Goal: Task Accomplishment & Management: Use online tool/utility

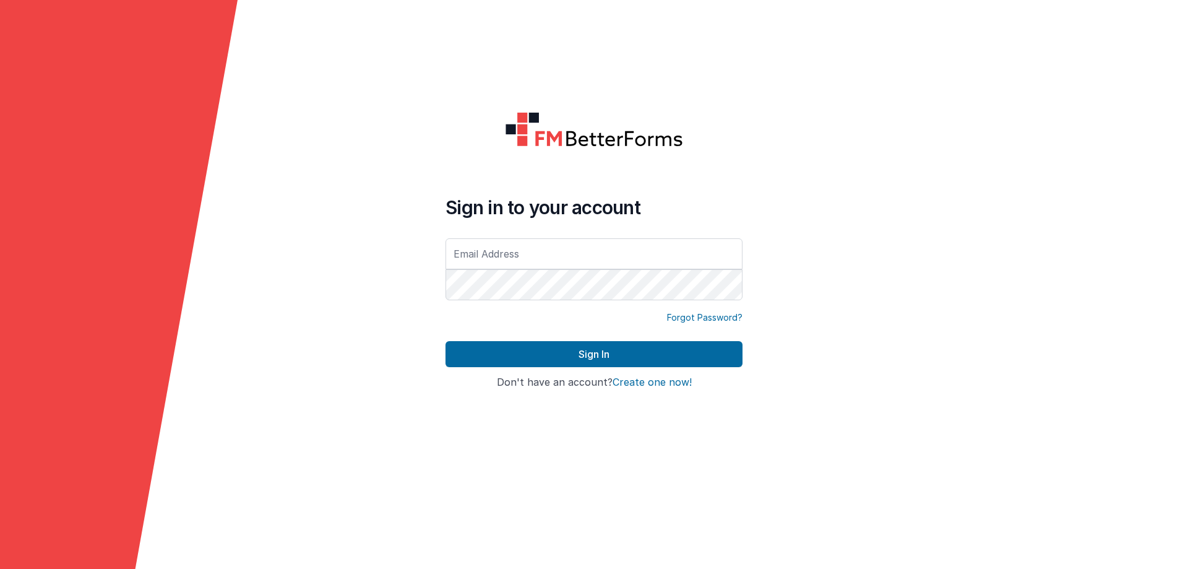
type input "[EMAIL_ADDRESS][DOMAIN_NAME]"
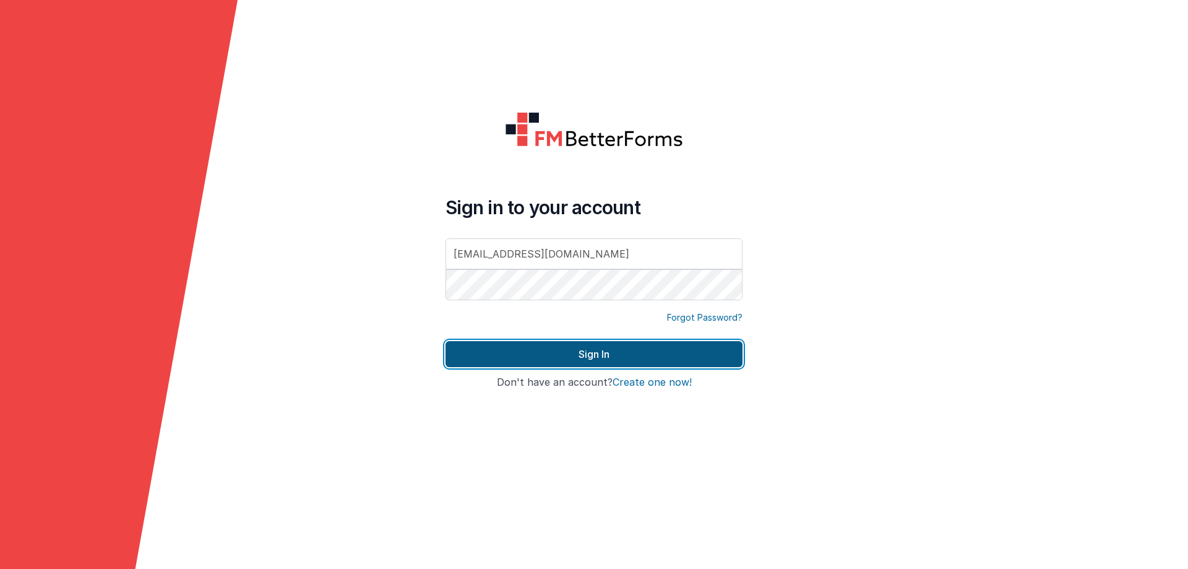
click at [572, 351] on button "Sign In" at bounding box center [593, 354] width 297 height 26
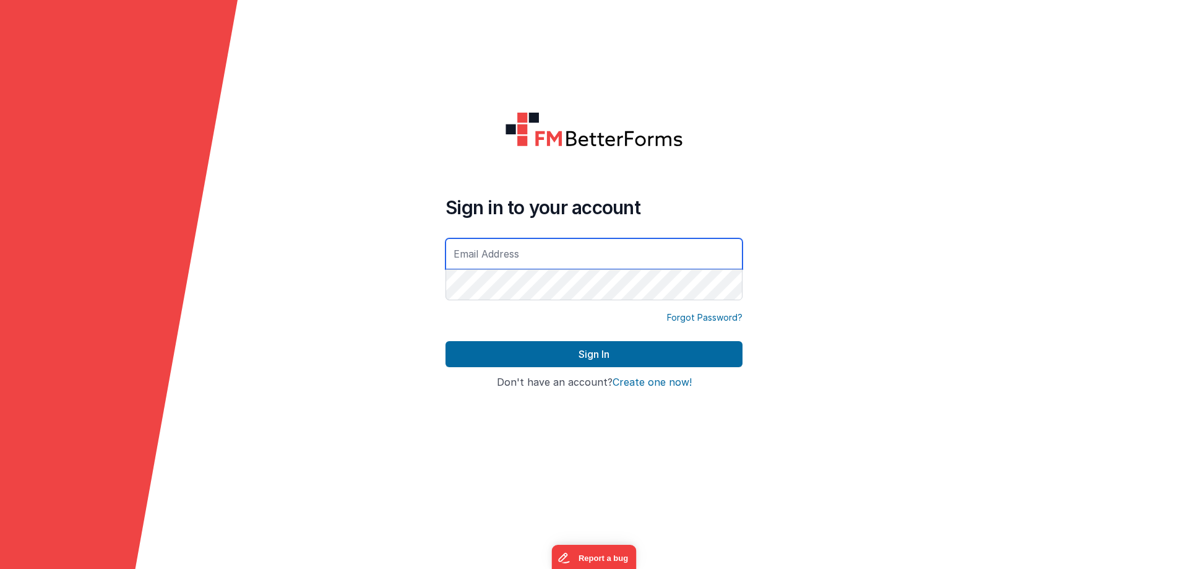
click at [507, 249] on input "text" at bounding box center [593, 253] width 297 height 31
type input "[EMAIL_ADDRESS][DOMAIN_NAME]"
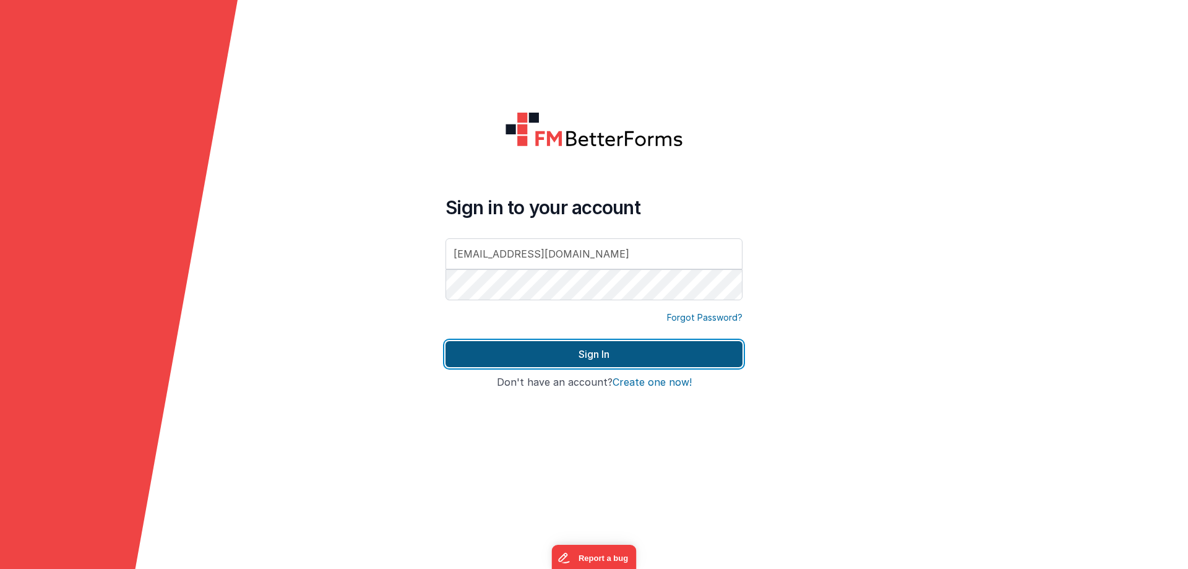
click at [559, 350] on button "Sign In" at bounding box center [593, 354] width 297 height 26
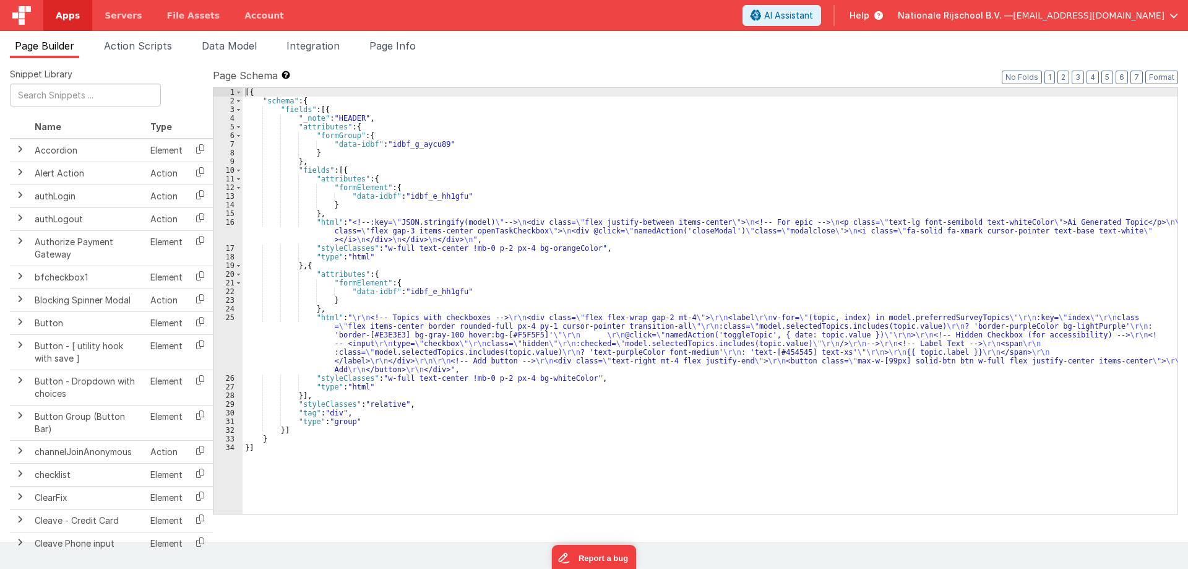
click at [70, 20] on span "Apps" at bounding box center [68, 15] width 24 height 12
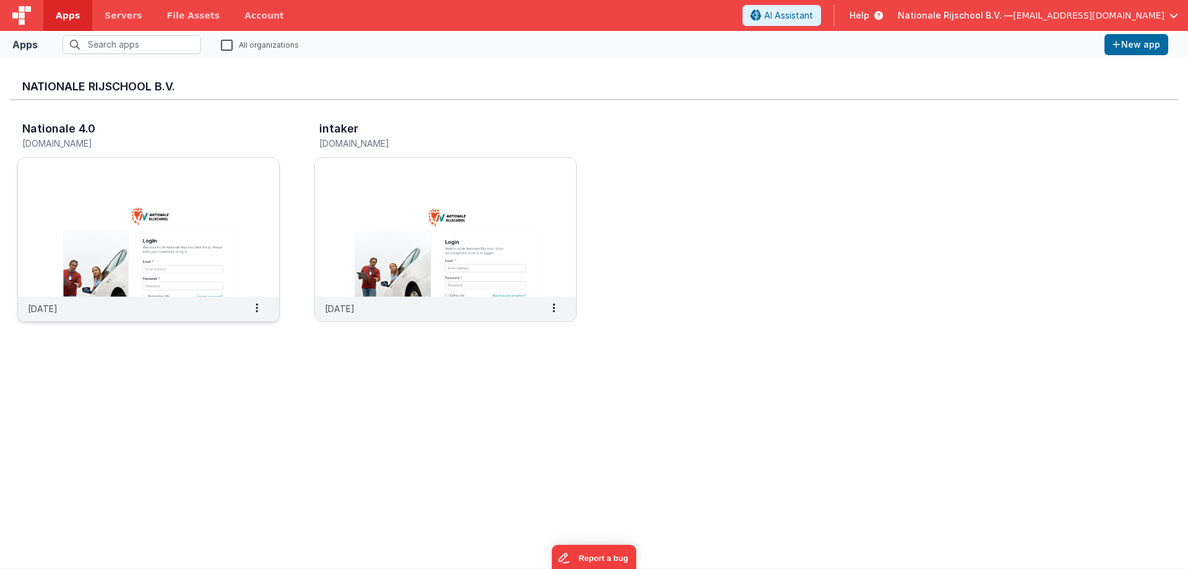
click at [210, 226] on img at bounding box center [148, 227] width 261 height 139
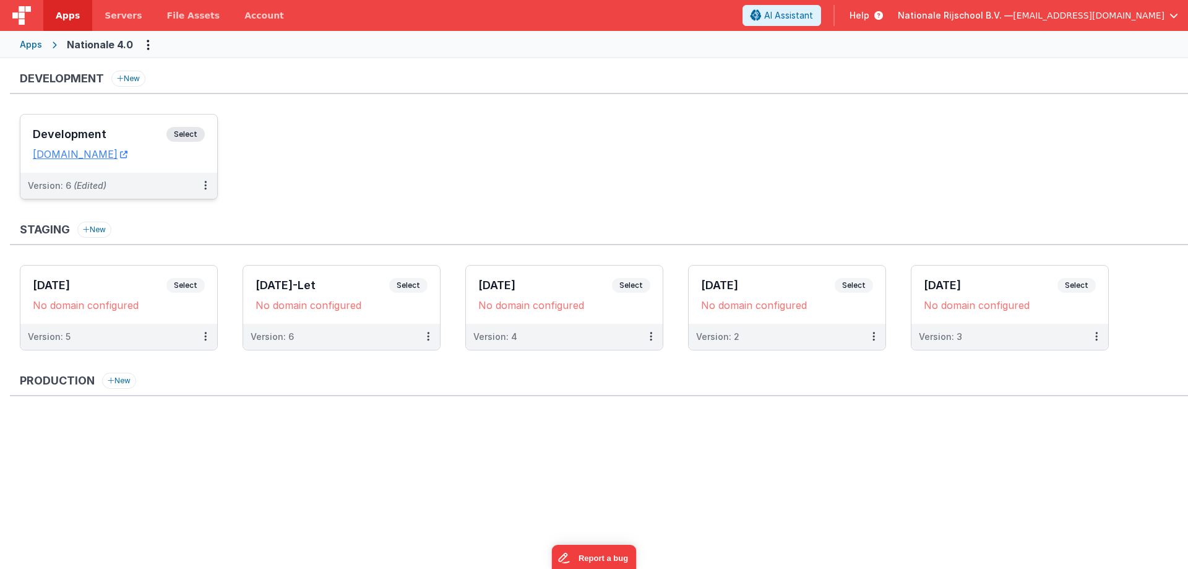
click at [101, 137] on h3 "Development" at bounding box center [100, 134] width 134 height 12
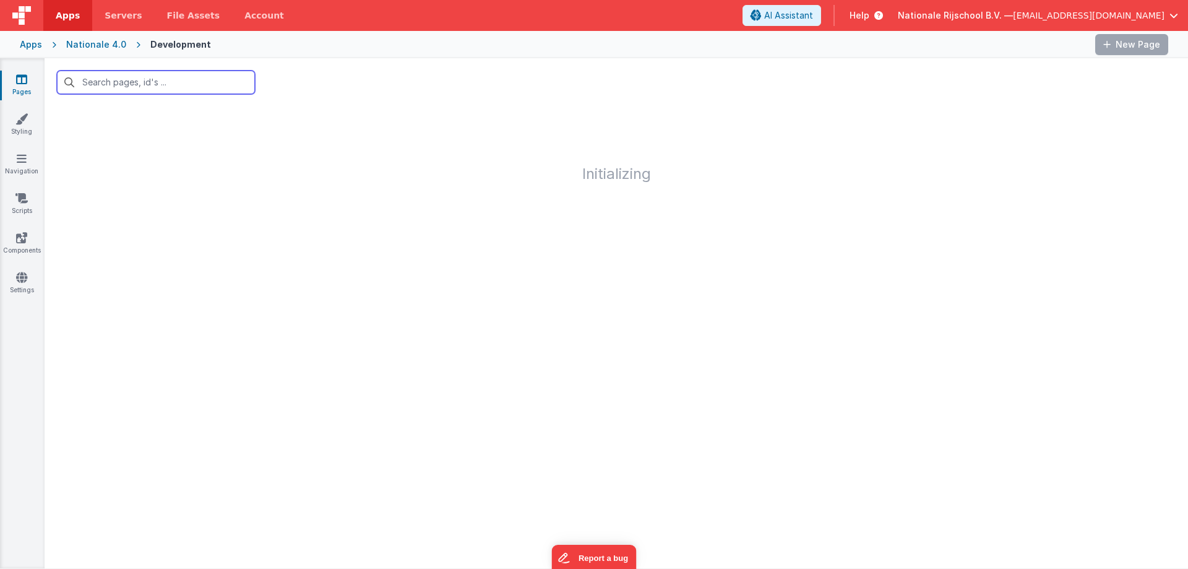
click at [117, 84] on input "text" at bounding box center [156, 83] width 198 height 24
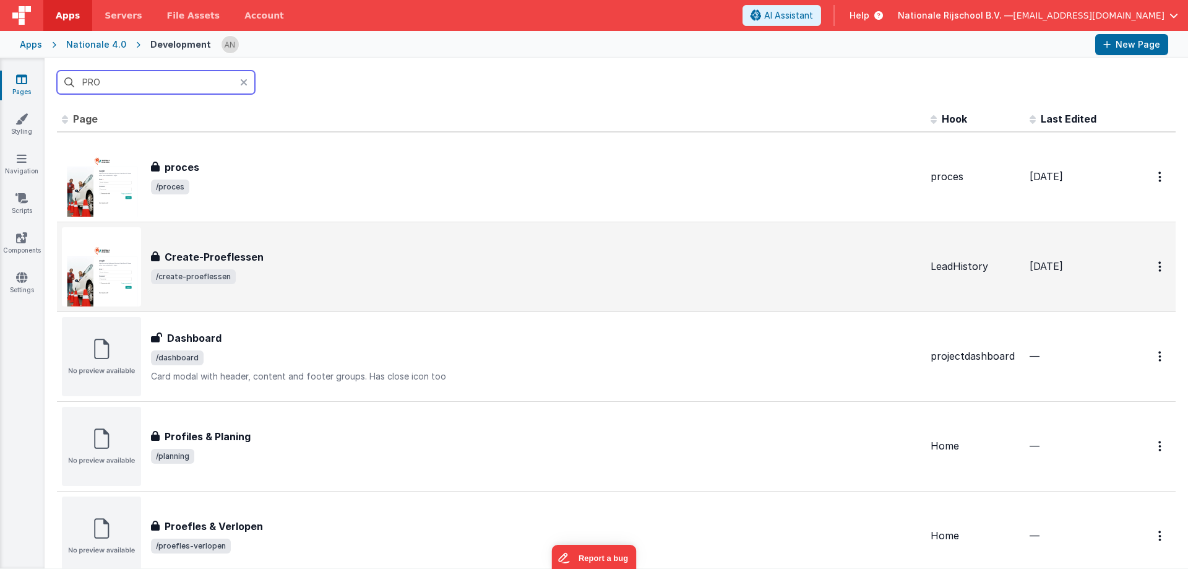
type input "PRO"
click at [269, 260] on div "Create-Proeflessen" at bounding box center [536, 256] width 770 height 15
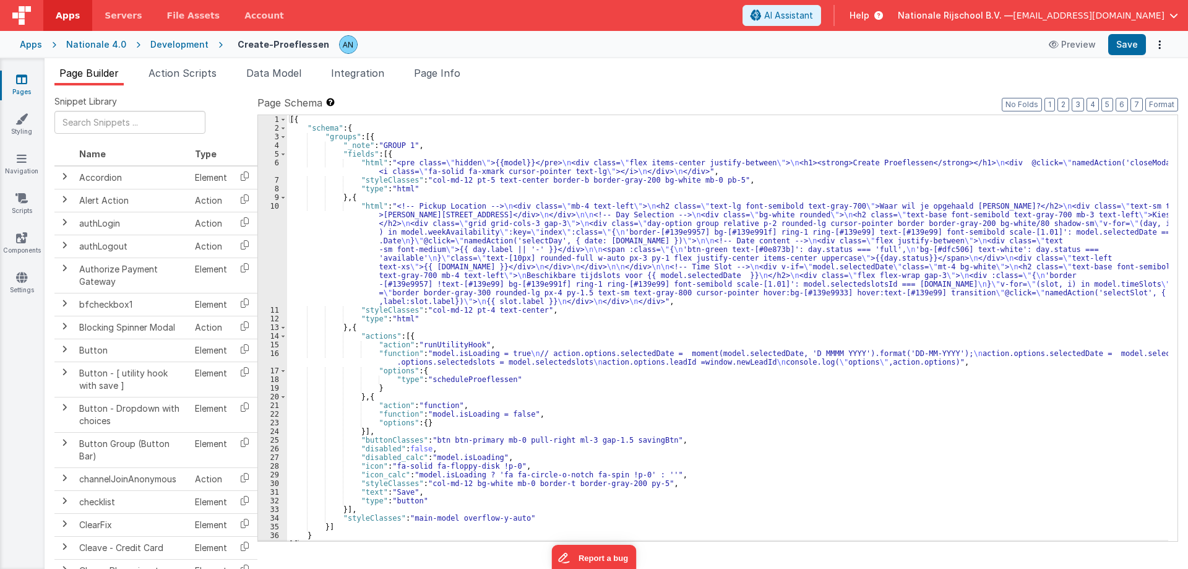
click at [493, 154] on div "[{ "schema" : { "groups" : [{ "_note" : "GROUP 1" , "fields" : [{ "html" : "<pr…" at bounding box center [727, 336] width 881 height 443
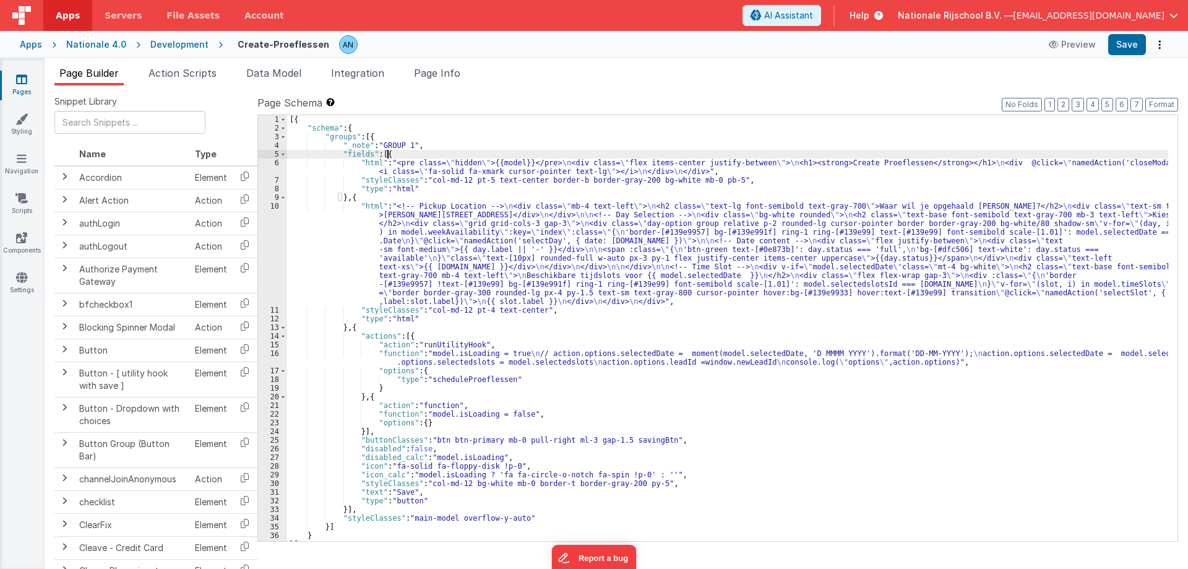
click at [363, 262] on div "[{ "schema" : { "groups" : [{ "_note" : "GROUP 1" , "fields" : [{ "html" : "<pr…" at bounding box center [727, 336] width 881 height 443
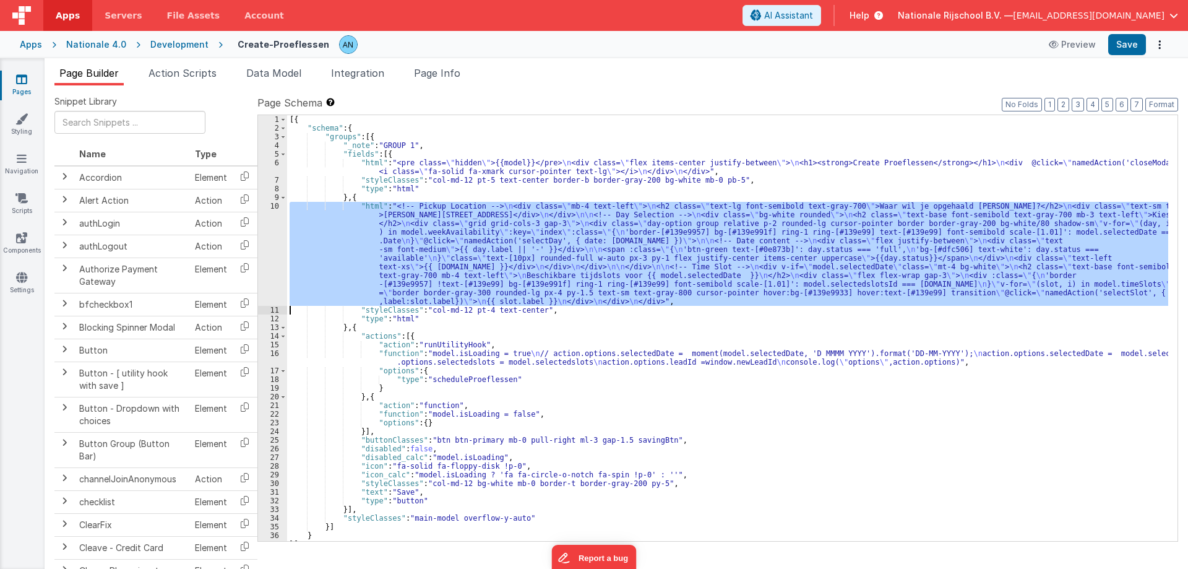
click at [274, 220] on div "10" at bounding box center [272, 254] width 29 height 104
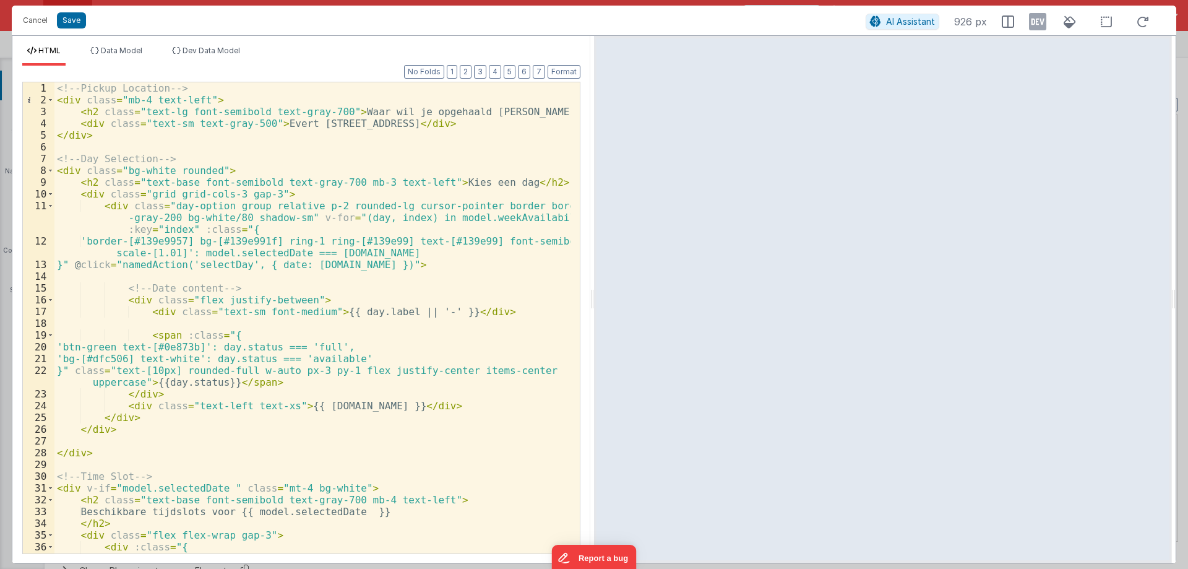
drag, startPoint x: 591, startPoint y: 298, endPoint x: 787, endPoint y: 282, distance: 196.7
click at [787, 282] on html "Cancel Save AI Assistant 926 px HTML Data Model Dev Data Model Format 7 6 5 4 3…" at bounding box center [594, 284] width 1188 height 569
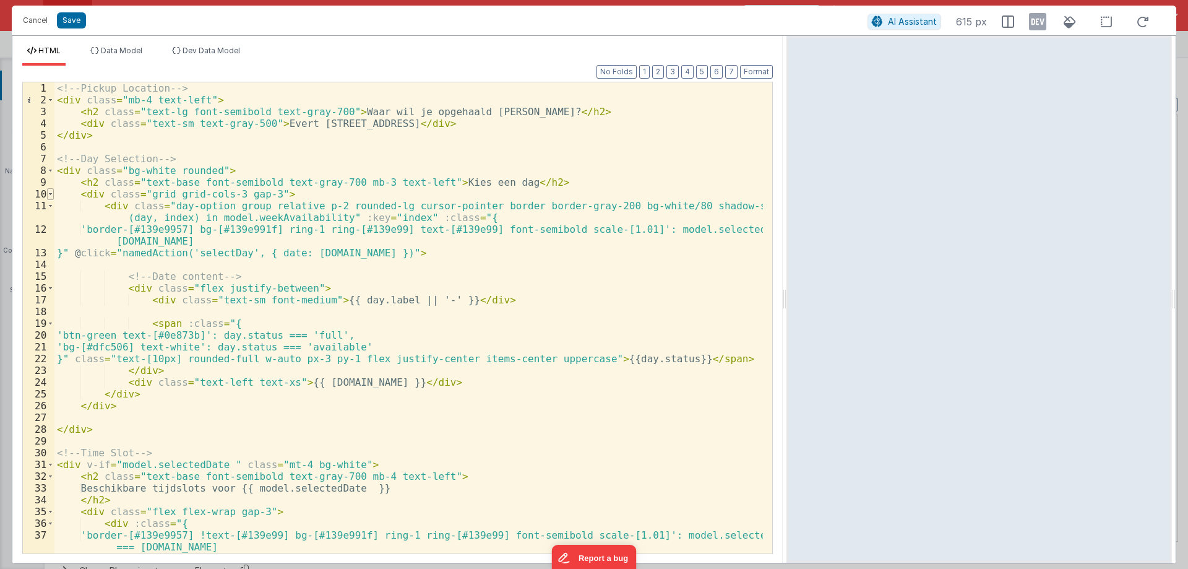
click at [51, 194] on span at bounding box center [50, 194] width 7 height 12
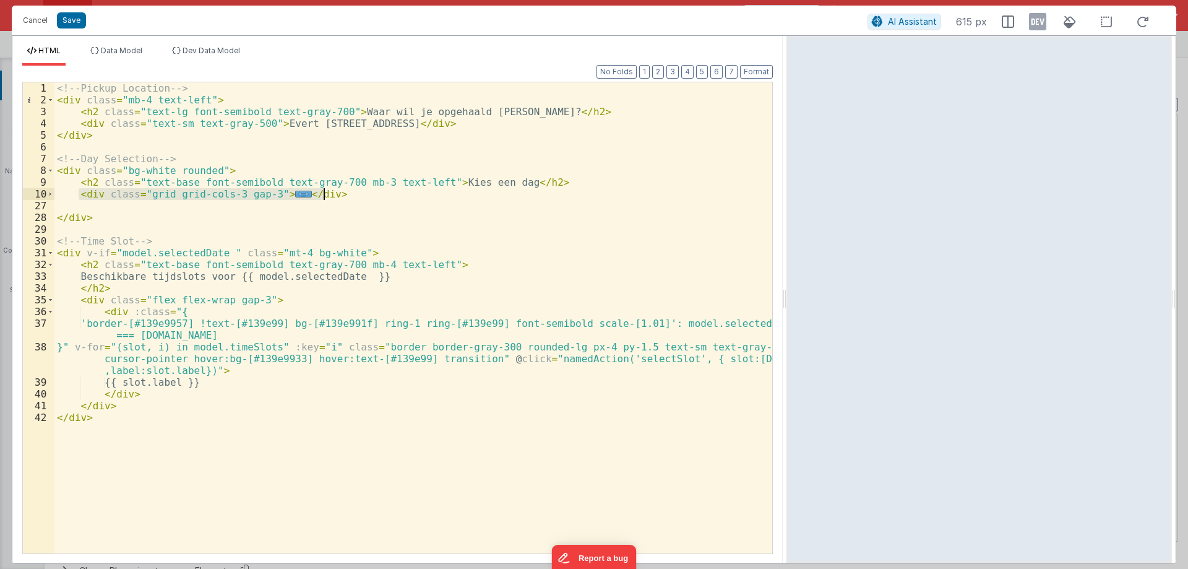
drag, startPoint x: 79, startPoint y: 194, endPoint x: 353, endPoint y: 193, distance: 274.1
click at [353, 193] on div "<!-- Pickup Location --> < div class = "mb-4 text-left" > < h2 class = "text-lg…" at bounding box center [413, 329] width 718 height 494
click at [86, 212] on div "<!-- Pickup Location --> < div class = "mb-4 text-left" > < h2 class = "text-lg…" at bounding box center [413, 329] width 718 height 494
drag, startPoint x: 76, startPoint y: 191, endPoint x: 353, endPoint y: 194, distance: 276.6
click at [353, 194] on div "<!-- Pickup Location --> < div class = "mb-4 text-left" > < h2 class = "text-lg…" at bounding box center [413, 329] width 718 height 494
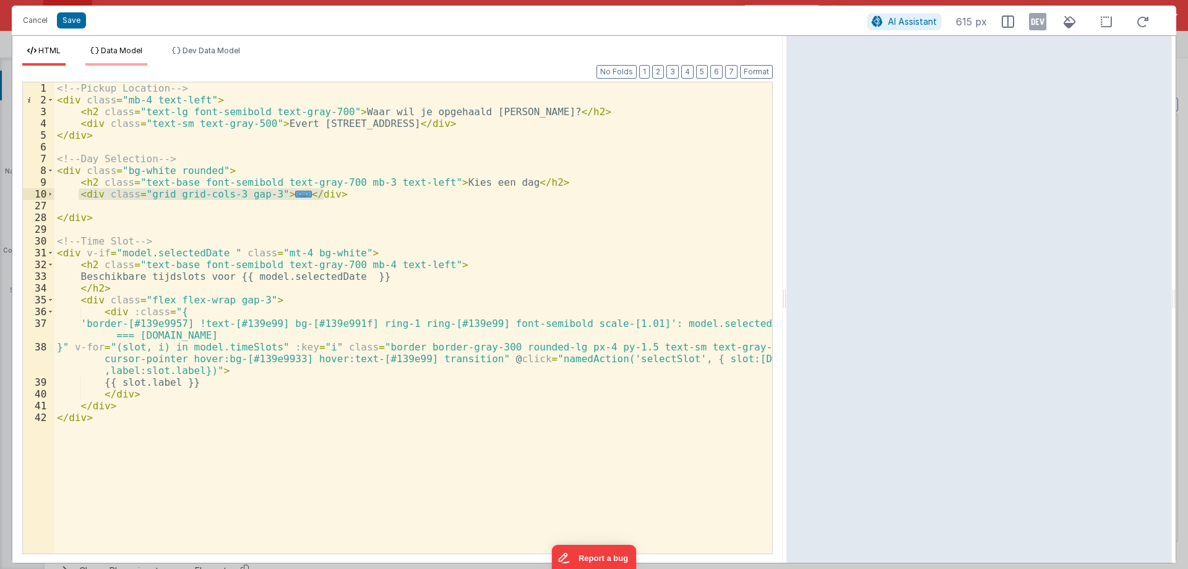
click at [103, 49] on span "Data Model" at bounding box center [121, 50] width 41 height 9
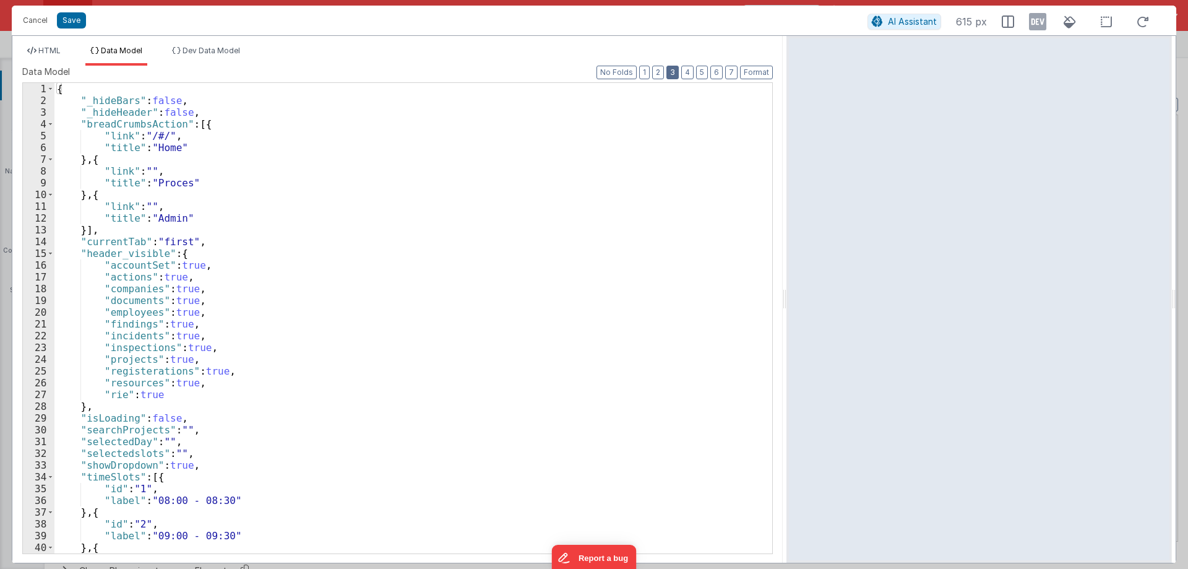
click at [668, 72] on button "3" at bounding box center [672, 73] width 12 height 14
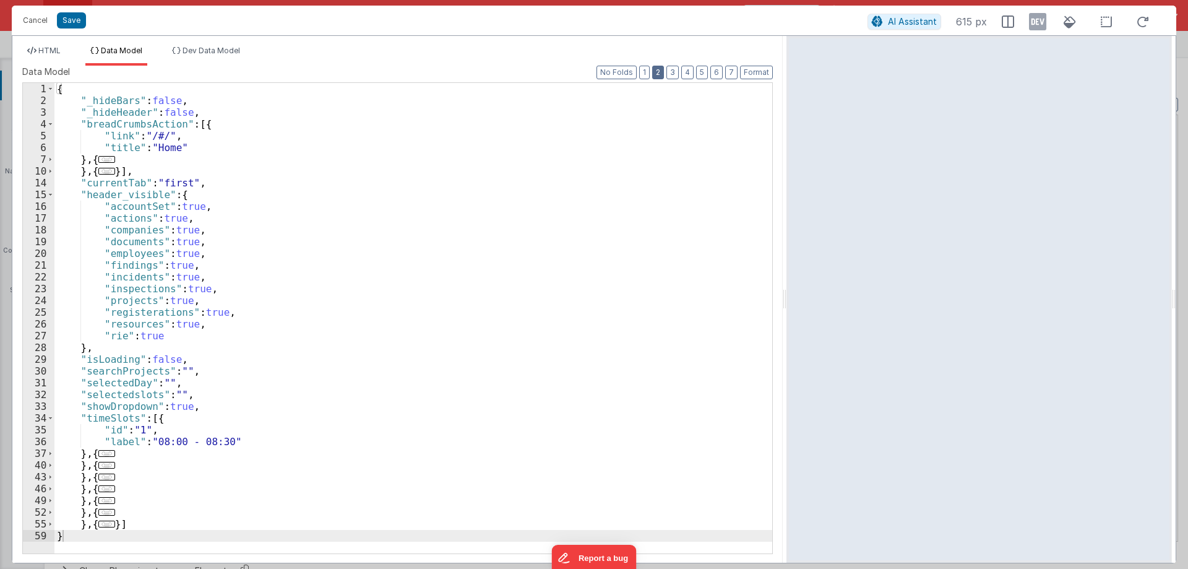
click at [661, 70] on button "2" at bounding box center [658, 73] width 12 height 14
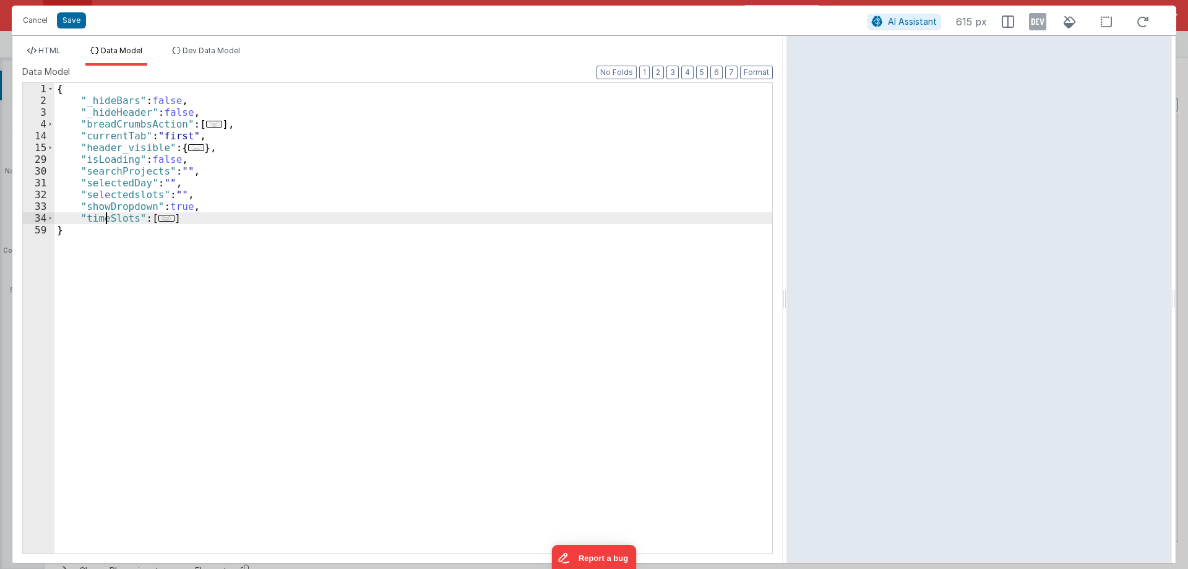
click at [105, 217] on div "{ "_hideBars" : false , "_hideHeader" : false , "breadCrumbsAction" : [ ... ] ,…" at bounding box center [413, 330] width 718 height 494
click at [50, 217] on span at bounding box center [50, 218] width 7 height 12
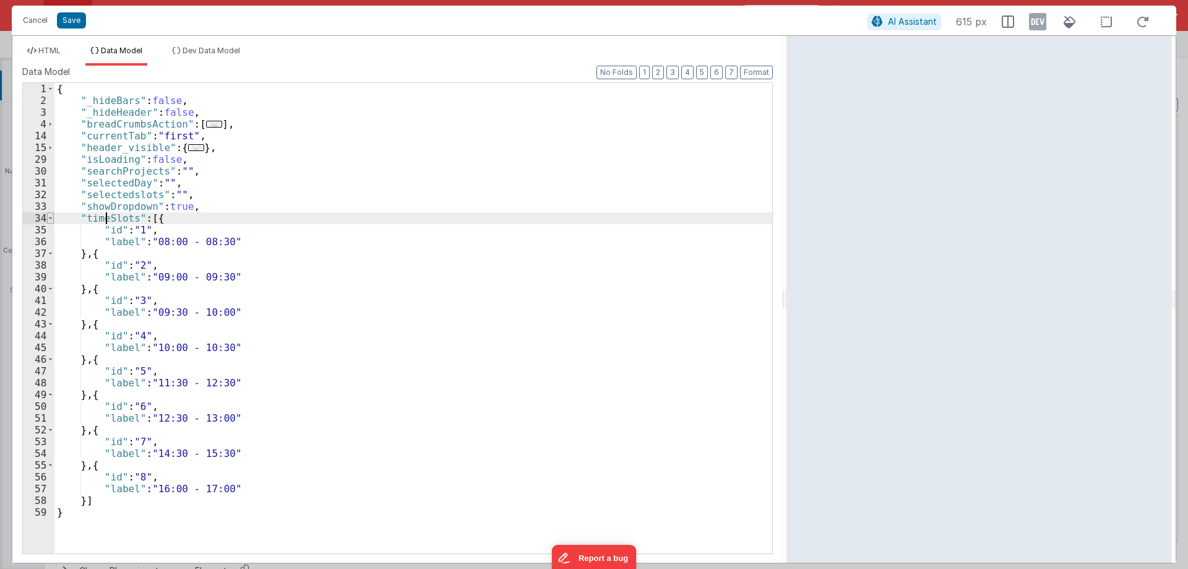
click at [50, 217] on span at bounding box center [50, 218] width 7 height 12
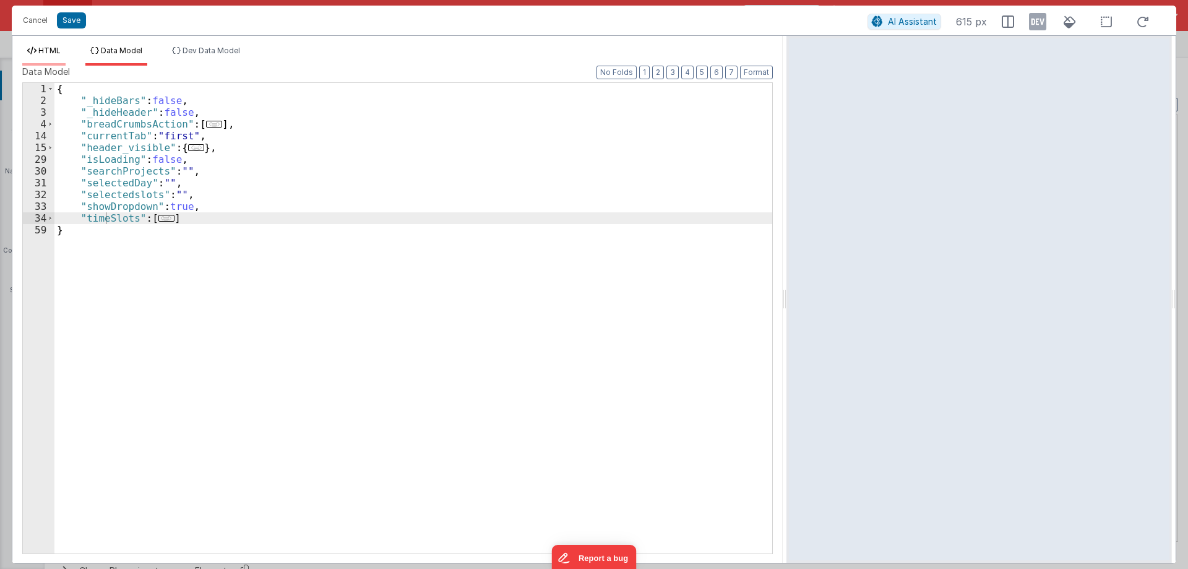
click at [38, 46] on li "HTML" at bounding box center [43, 56] width 43 height 20
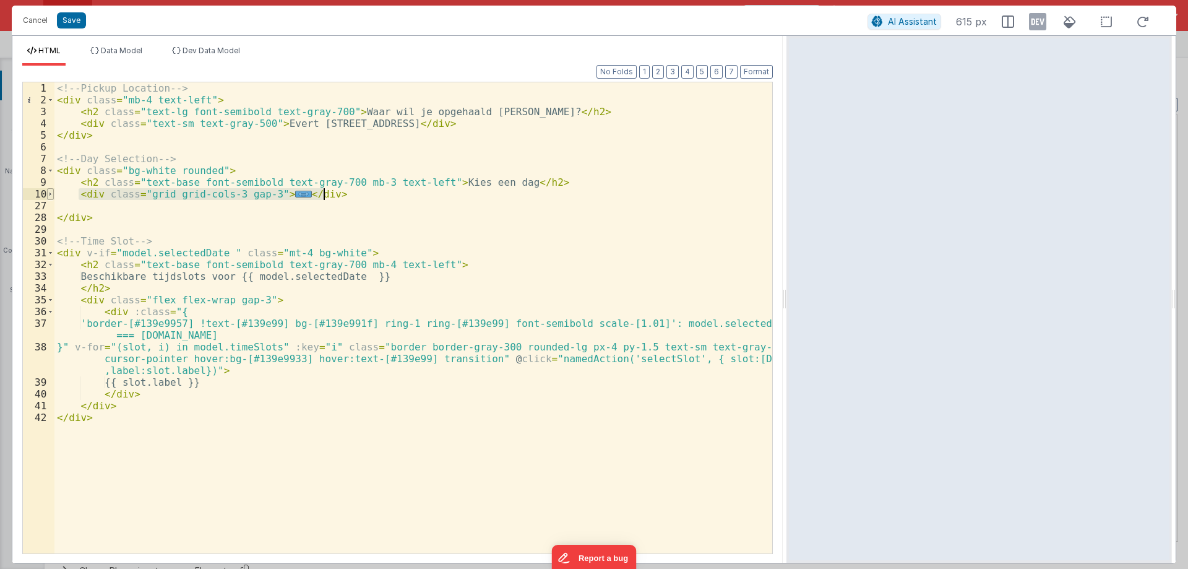
click at [53, 197] on span at bounding box center [50, 194] width 7 height 12
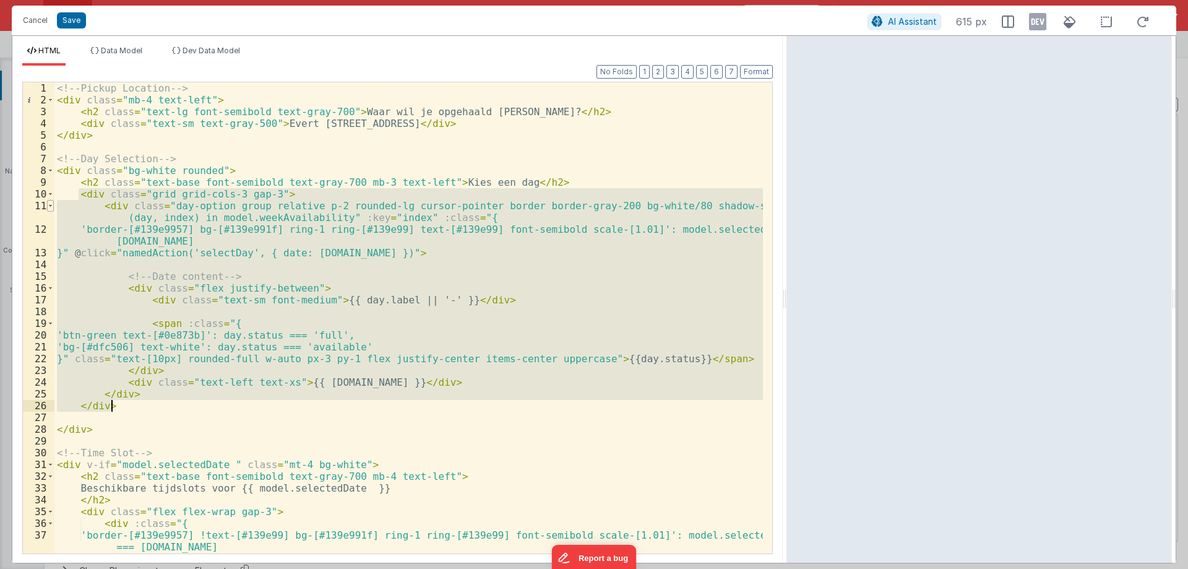
click at [51, 205] on span at bounding box center [50, 206] width 7 height 12
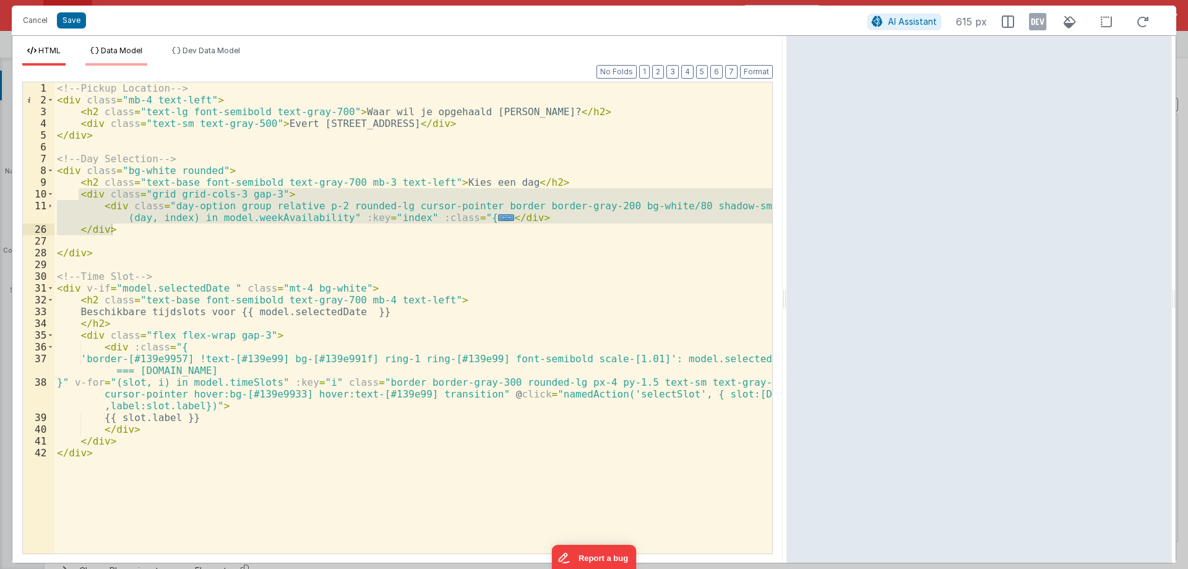
click at [119, 50] on span "Data Model" at bounding box center [121, 50] width 41 height 9
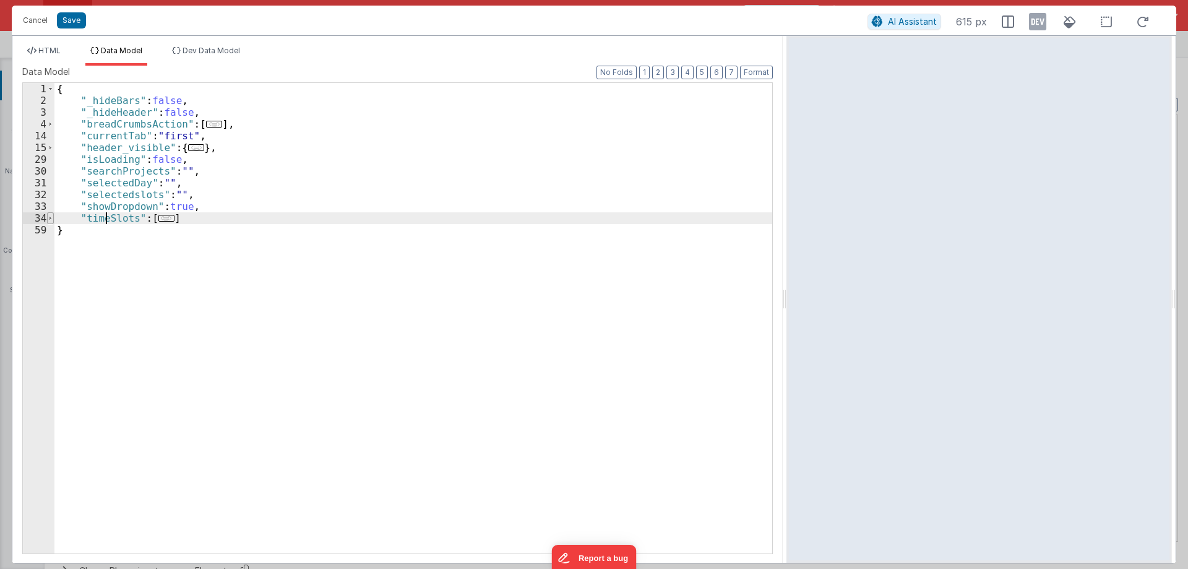
click at [48, 216] on span at bounding box center [50, 218] width 7 height 12
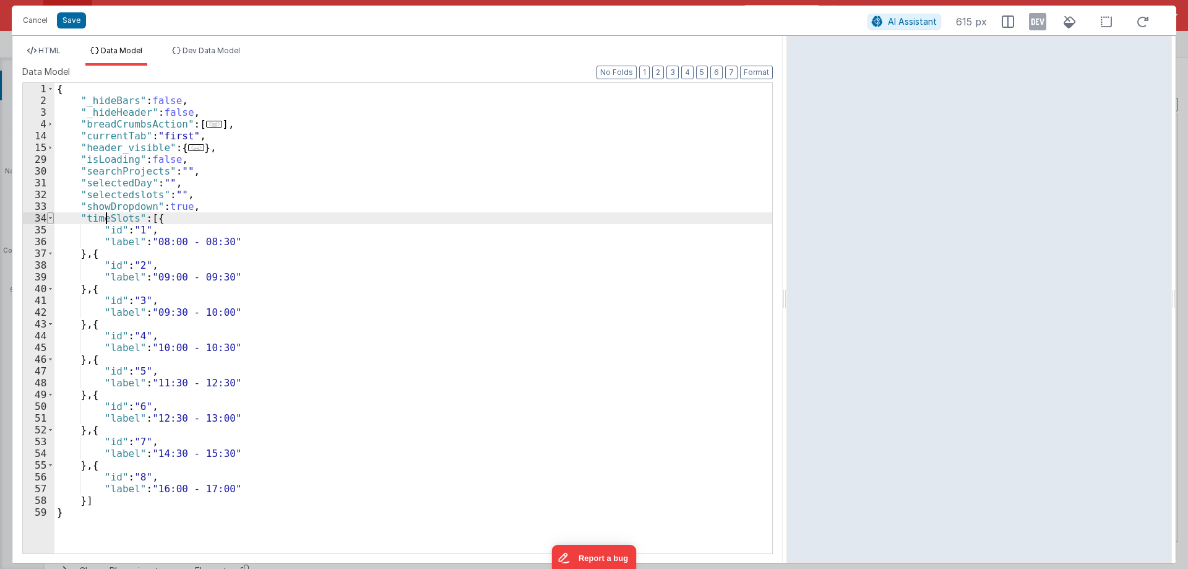
click at [48, 216] on span at bounding box center [50, 218] width 7 height 12
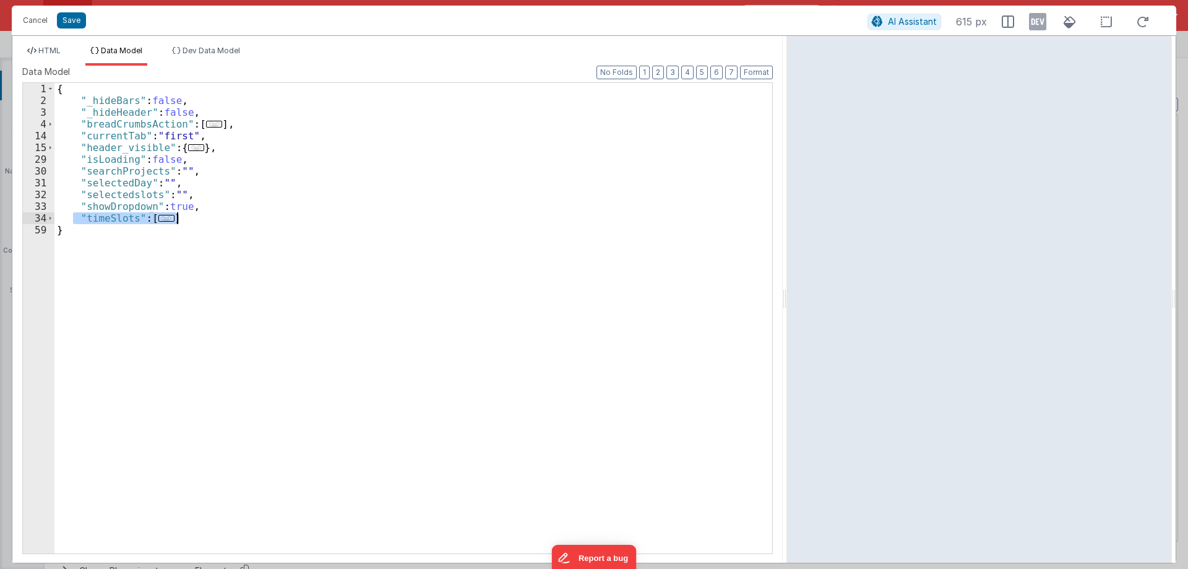
drag, startPoint x: 75, startPoint y: 217, endPoint x: 183, endPoint y: 216, distance: 107.0
click at [183, 216] on div "{ "_hideBars" : false , "_hideHeader" : false , "breadCrumbsAction" : [ ... ] ,…" at bounding box center [413, 330] width 718 height 494
click at [107, 220] on div "{ "_hideBars" : false , "_hideHeader" : false , "breadCrumbsAction" : [ ... ] ,…" at bounding box center [413, 318] width 718 height 470
click at [107, 220] on div "{ "_hideBars" : false , "_hideHeader" : false , "breadCrumbsAction" : [ ... ] ,…" at bounding box center [413, 330] width 718 height 494
click at [58, 48] on span "HTML" at bounding box center [49, 50] width 22 height 9
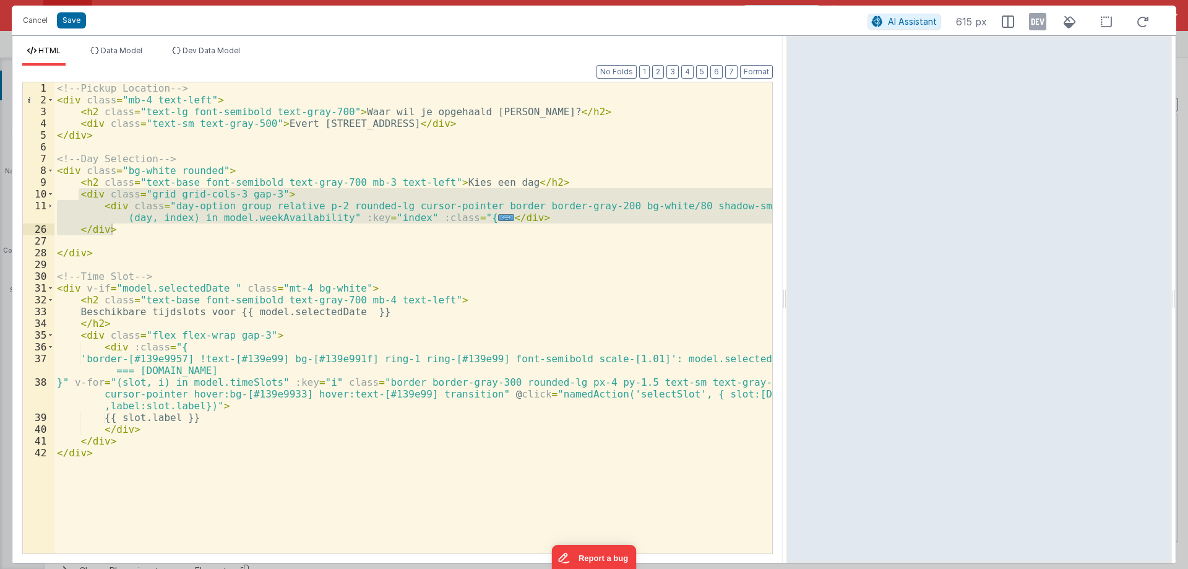
click at [321, 179] on div "<!-- Pickup Location --> < div class = "mb-4 text-left" > < h2 class = "text-lg…" at bounding box center [413, 329] width 718 height 494
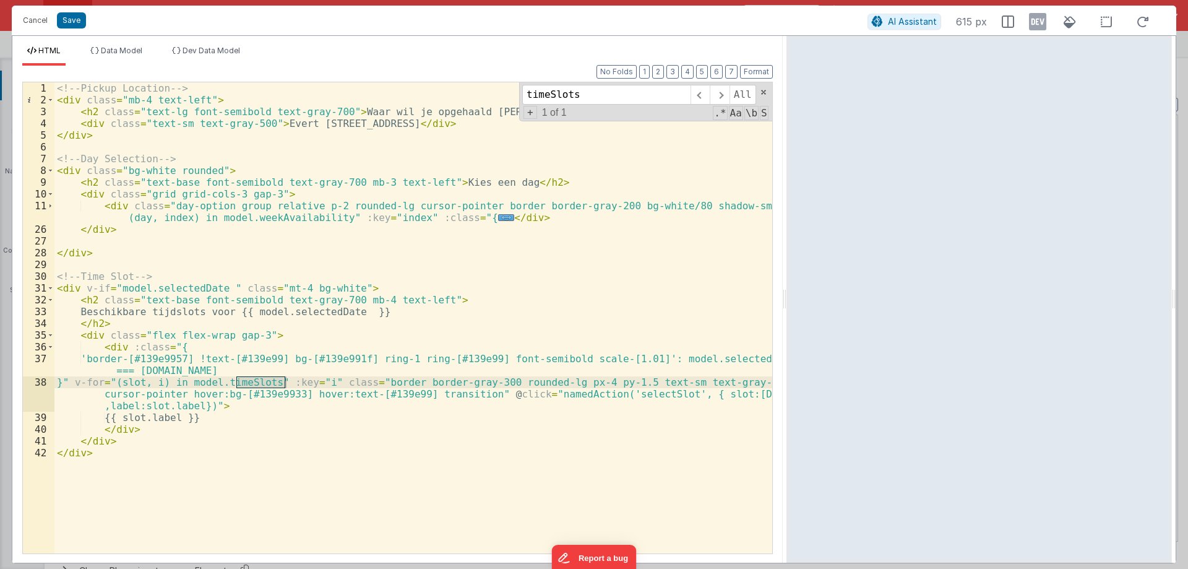
type input "timeSlots"
click at [190, 346] on div "<!-- Pickup Location --> < div class = "mb-4 text-left" > < h2 class = "text-lg…" at bounding box center [413, 329] width 718 height 494
click at [48, 346] on span at bounding box center [50, 347] width 7 height 12
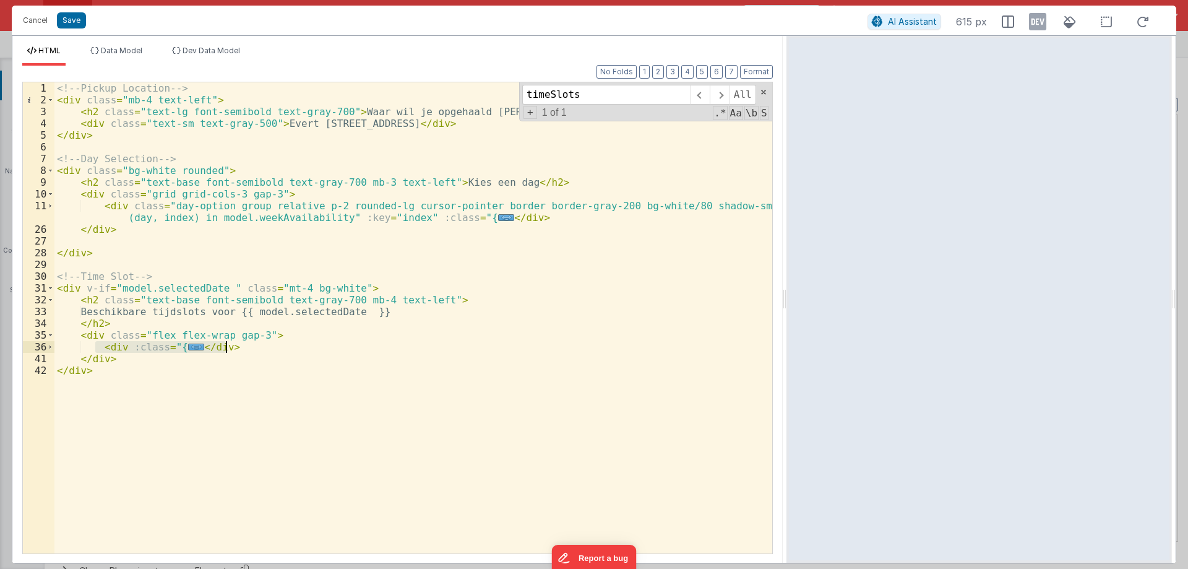
drag, startPoint x: 97, startPoint y: 345, endPoint x: 235, endPoint y: 349, distance: 138.6
click at [235, 349] on div "<!-- Pickup Location --> < div class = "mb-4 text-left" > < h2 class = "text-lg…" at bounding box center [413, 329] width 718 height 494
click at [119, 52] on span "Data Model" at bounding box center [121, 50] width 41 height 9
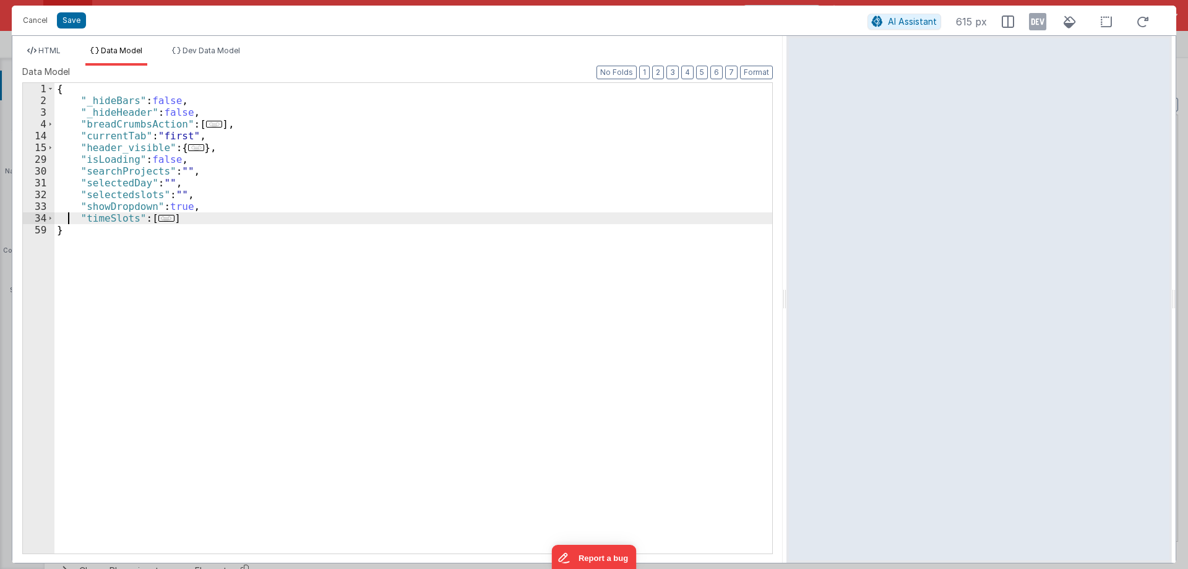
click at [67, 218] on div "{ "_hideBars" : false , "_hideHeader" : false , "breadCrumbsAction" : [ ... ] ,…" at bounding box center [413, 330] width 718 height 494
click at [191, 215] on div "{ "_hideBars" : false , "_hideHeader" : false , "breadCrumbsAction" : [ ... ] ,…" at bounding box center [413, 330] width 718 height 494
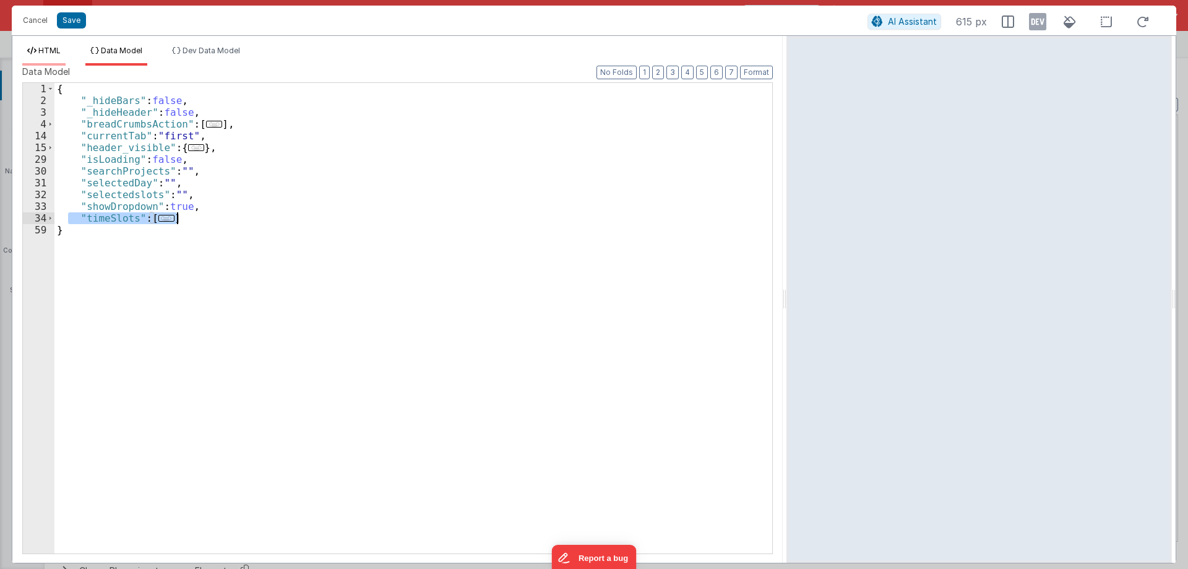
click at [48, 46] on span "HTML" at bounding box center [49, 50] width 22 height 9
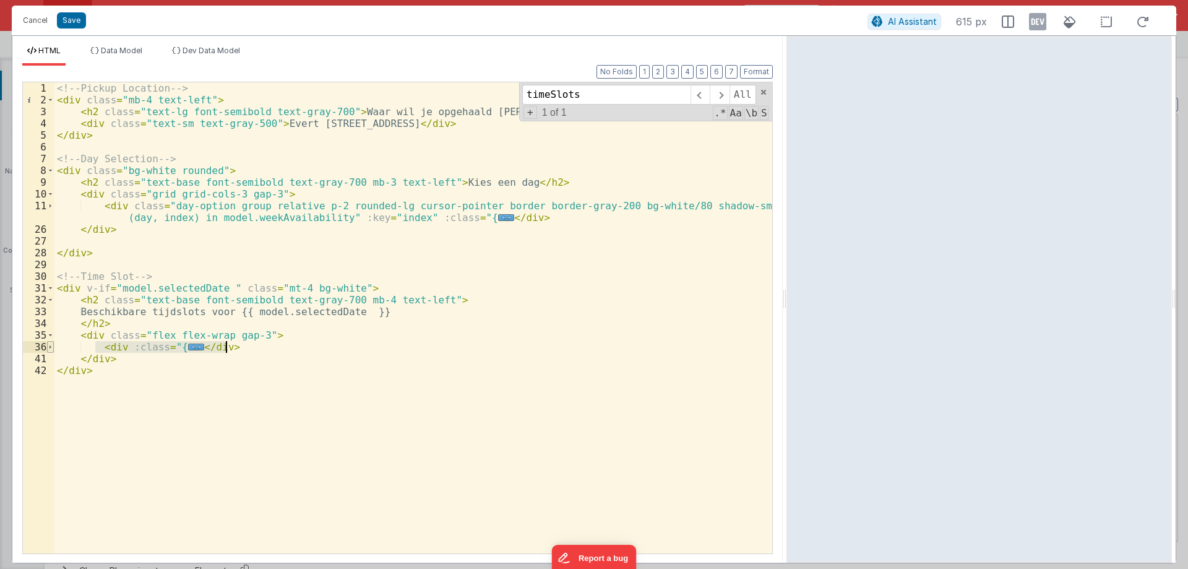
click at [48, 348] on span at bounding box center [50, 347] width 7 height 12
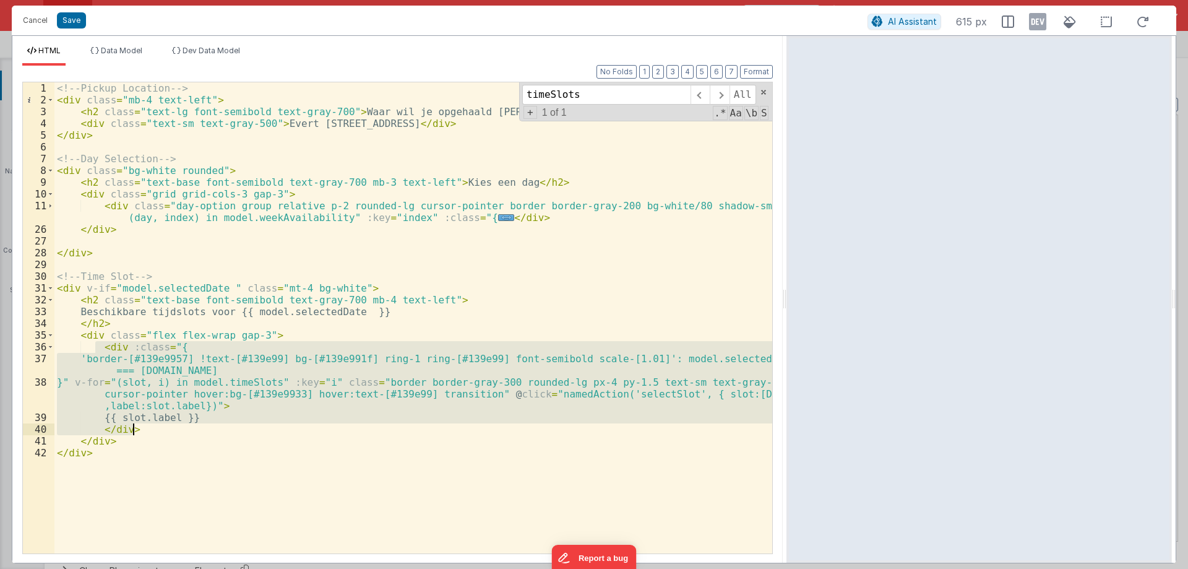
click at [584, 392] on div "<!-- Pickup Location --> < div class = "mb-4 text-left" > < h2 class = "text-lg…" at bounding box center [413, 317] width 718 height 471
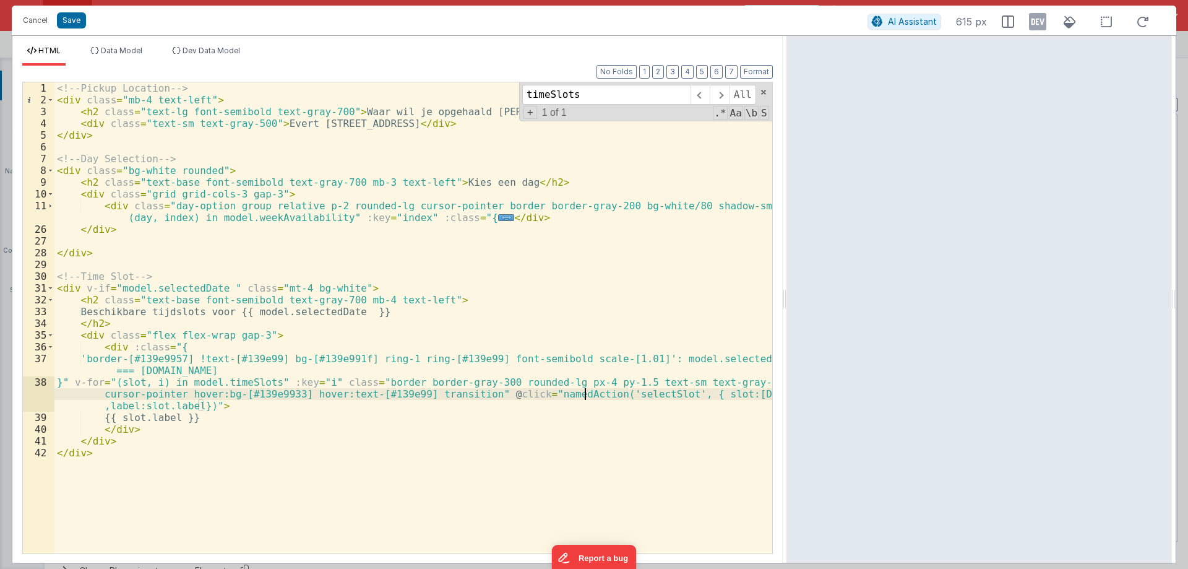
click at [610, 393] on div "<!-- Pickup Location --> < div class = "mb-4 text-left" > < h2 class = "text-lg…" at bounding box center [413, 329] width 718 height 494
click at [30, 19] on button "Cancel" at bounding box center [35, 20] width 37 height 17
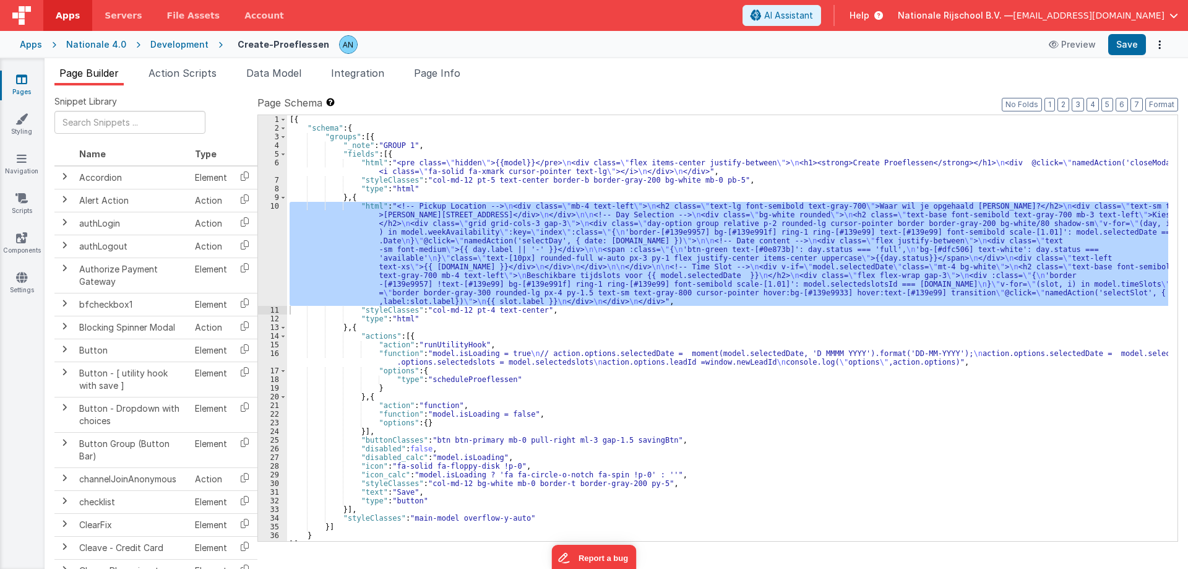
click at [447, 65] on div "Page Builder Action Scripts Data Model Integration Page Info Snippet Library Na…" at bounding box center [616, 313] width 1143 height 510
click at [448, 73] on span "Page Info" at bounding box center [437, 73] width 46 height 12
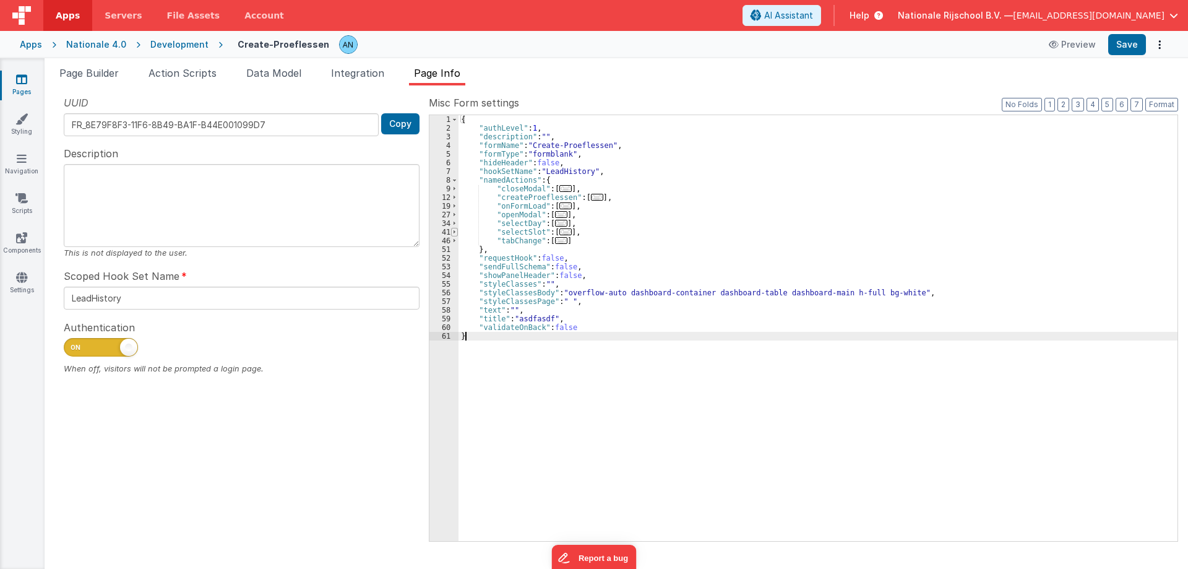
click at [453, 232] on span at bounding box center [454, 232] width 7 height 9
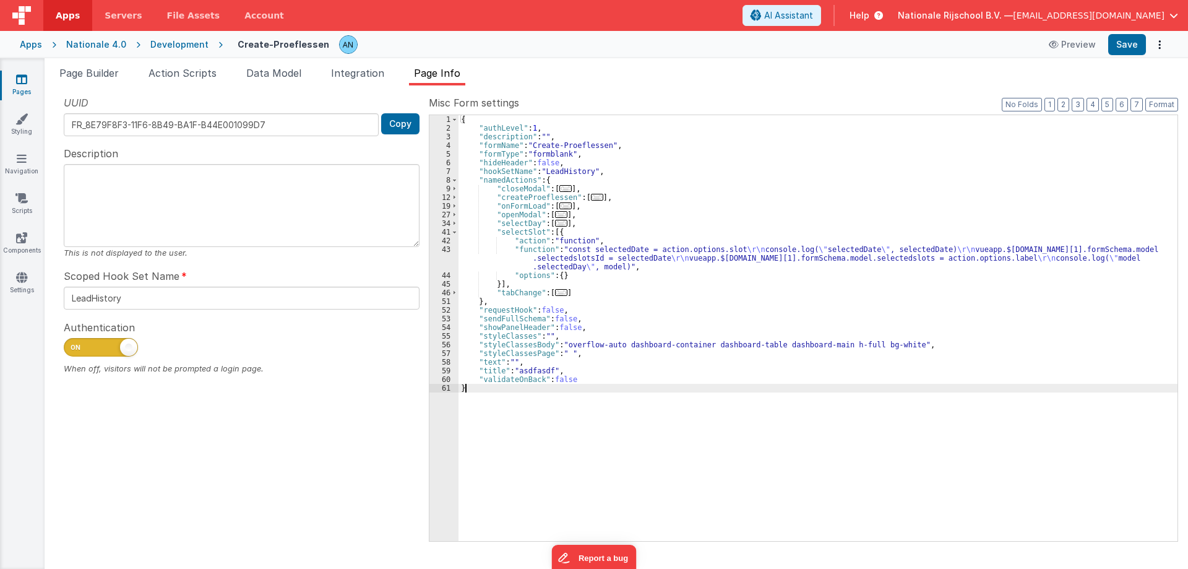
click at [552, 265] on div "{ "authLevel" : 1 , "description" : "" , "formName" : "Create-Proeflessen" , "f…" at bounding box center [817, 336] width 719 height 443
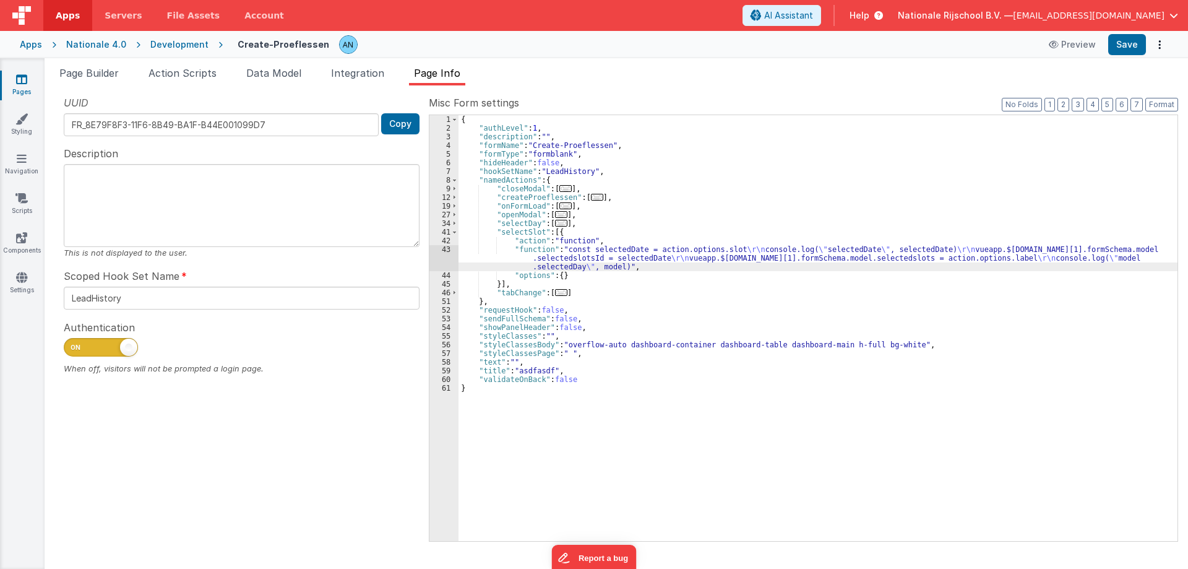
click at [449, 257] on div "43" at bounding box center [443, 258] width 29 height 26
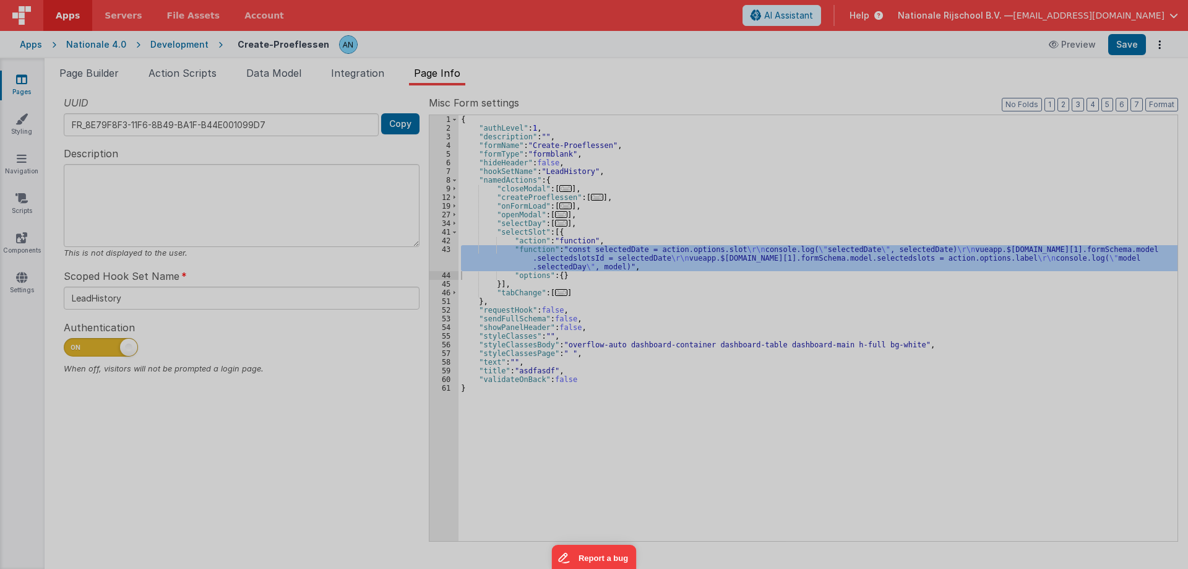
click at [449, 257] on div at bounding box center [594, 284] width 1188 height 569
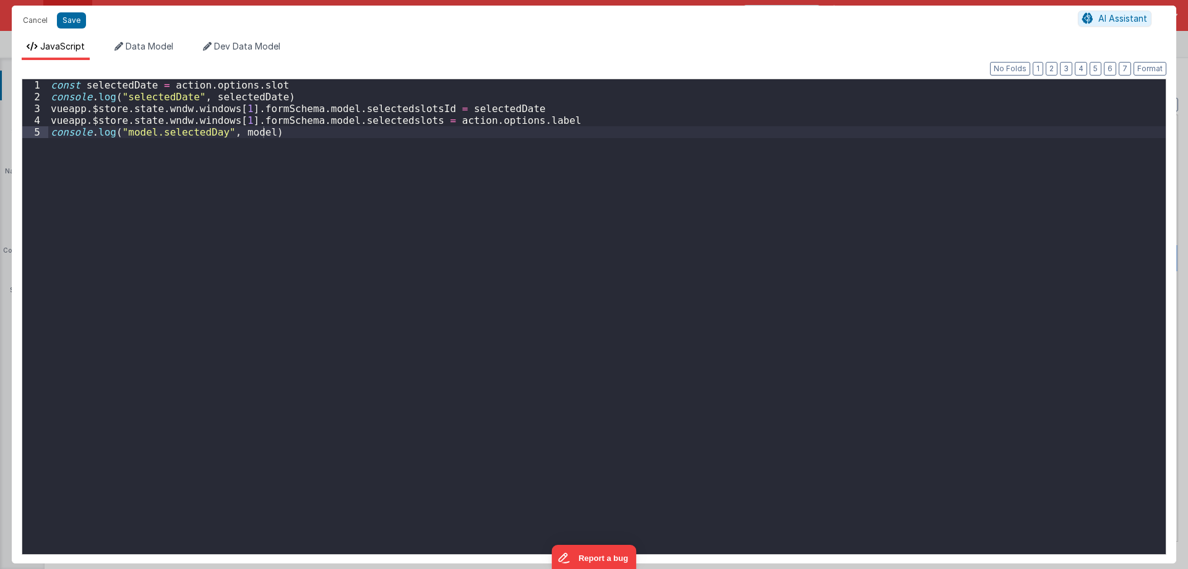
click at [153, 144] on div "const selectedDate = action . options . slot console . log ( "selectedDate" , s…" at bounding box center [606, 328] width 1117 height 498
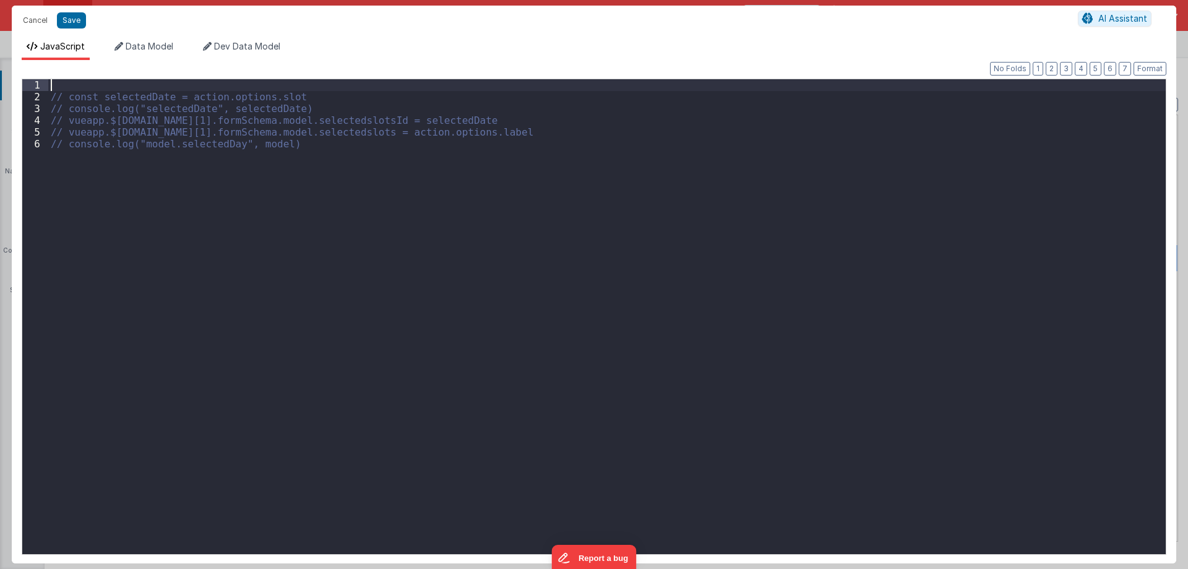
paste textarea
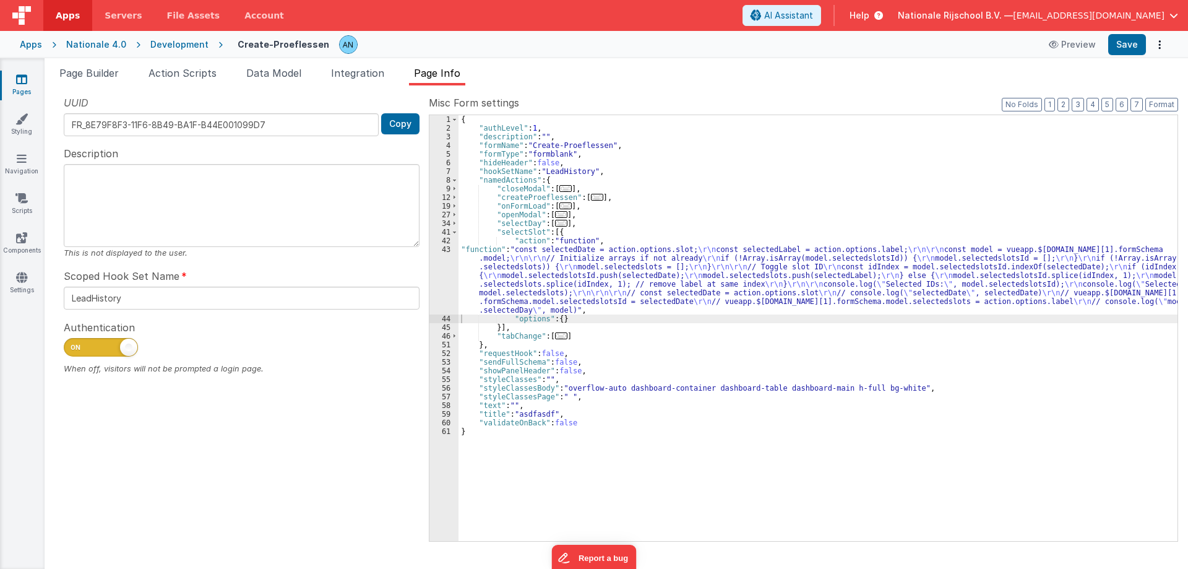
click at [497, 277] on div "{ "authLevel" : 1 , "description" : "" , "formName" : "Create-Proeflessen" , "f…" at bounding box center [817, 336] width 719 height 443
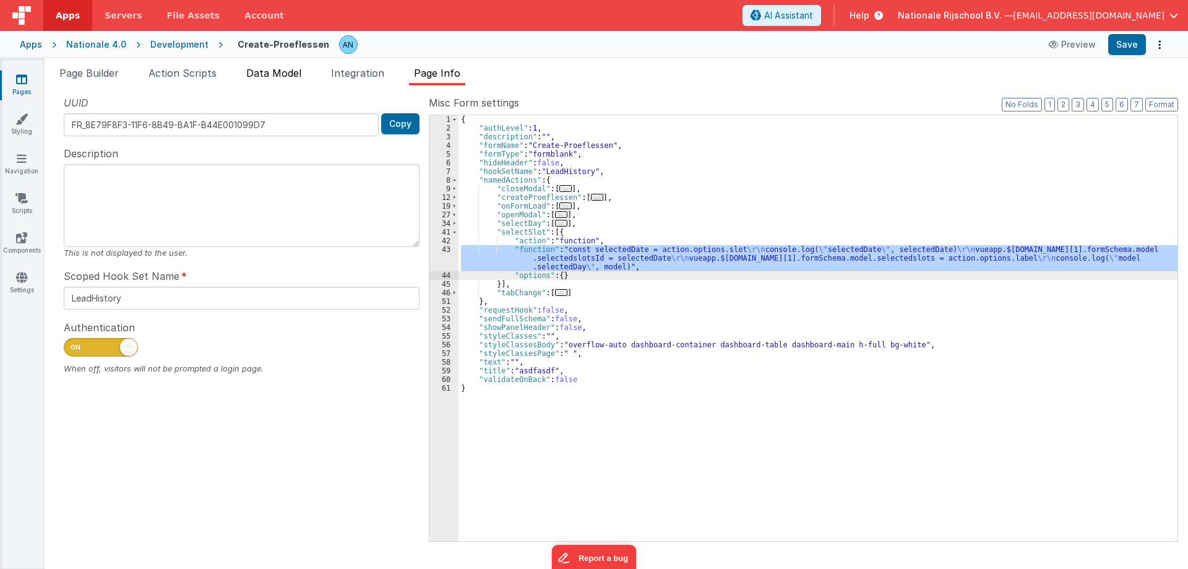
click at [277, 71] on span "Data Model" at bounding box center [273, 73] width 55 height 12
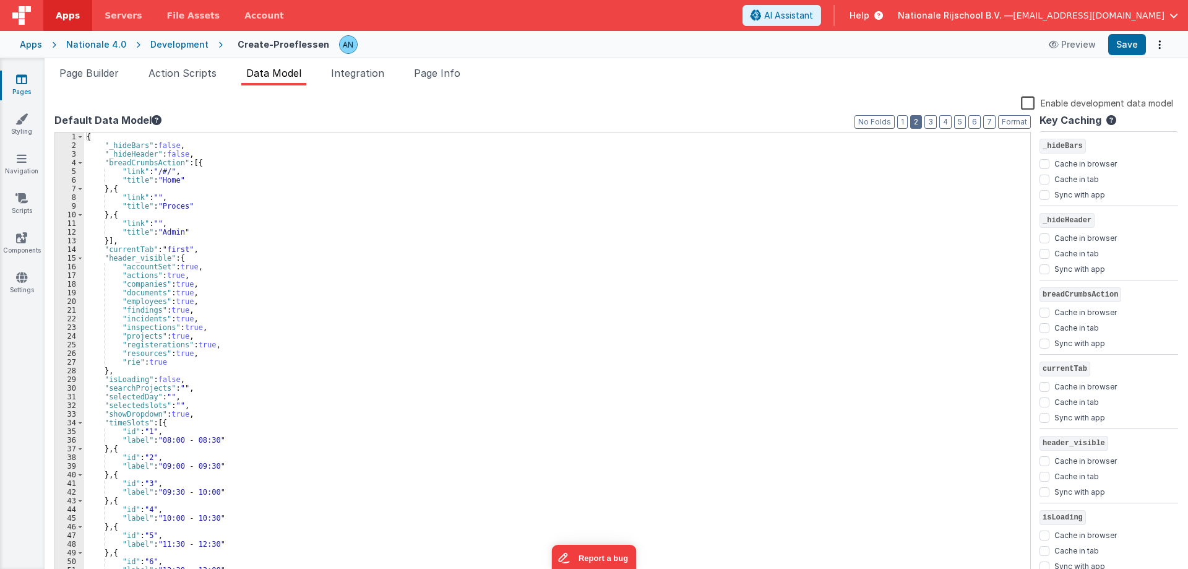
click at [920, 121] on button "2" at bounding box center [916, 122] width 12 height 14
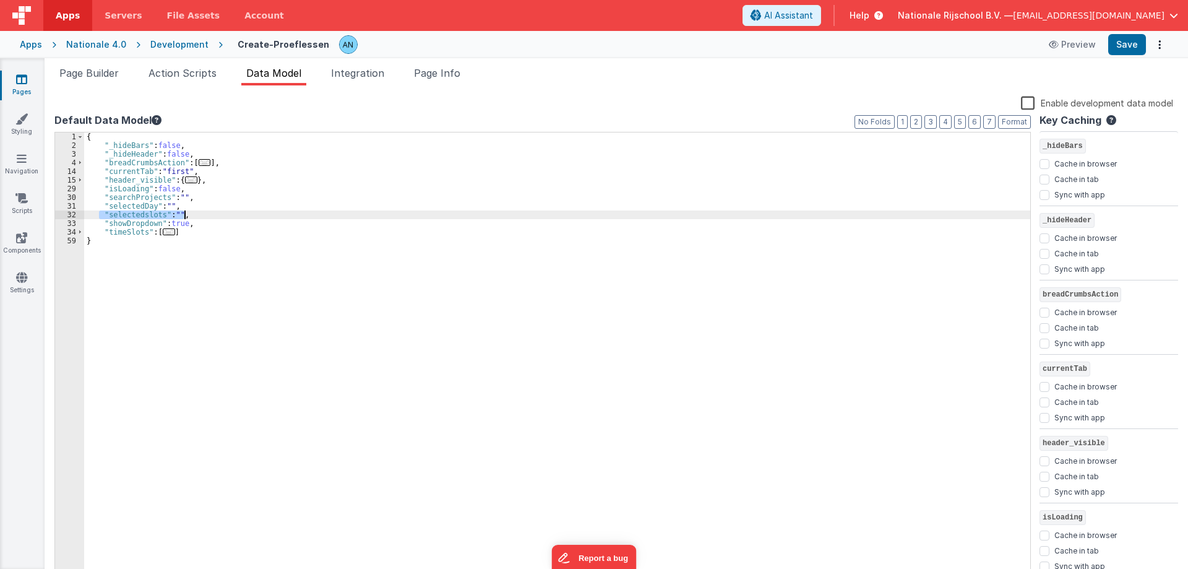
drag, startPoint x: 100, startPoint y: 212, endPoint x: 187, endPoint y: 213, distance: 87.3
click at [187, 213] on div "{ "_hideBars" : false , "_hideHeader" : false , "breadCrumbsAction" : [ ... ] ,…" at bounding box center [557, 364] width 946 height 464
